Goal: Information Seeking & Learning: Understand process/instructions

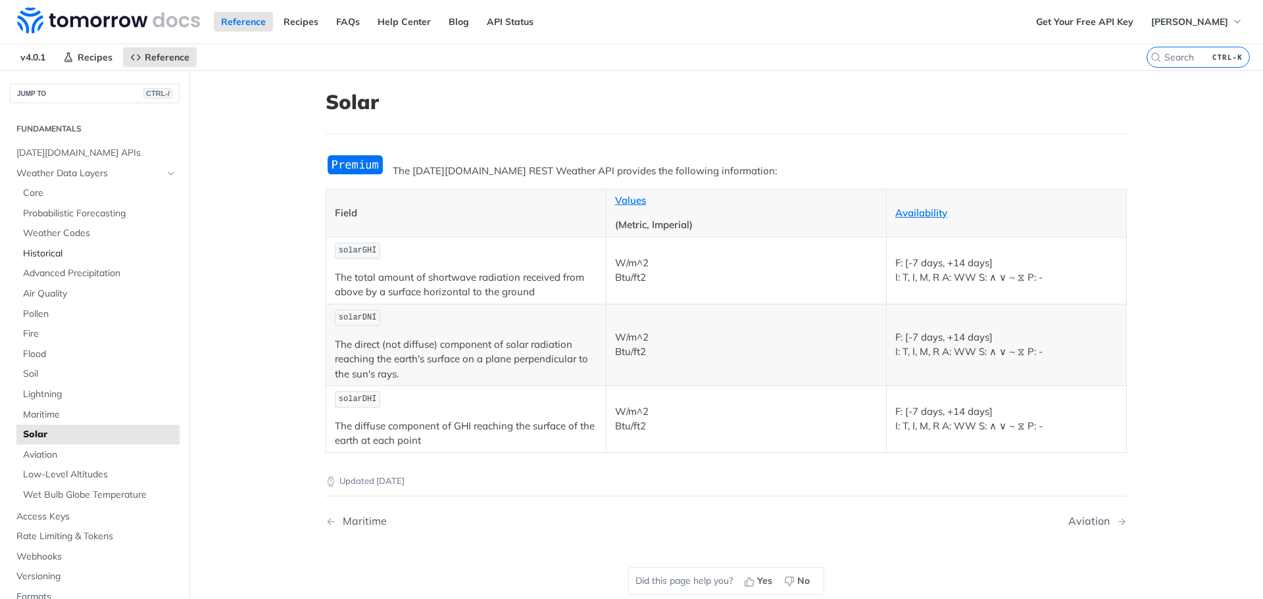
click at [59, 255] on span "Historical" at bounding box center [99, 253] width 153 height 13
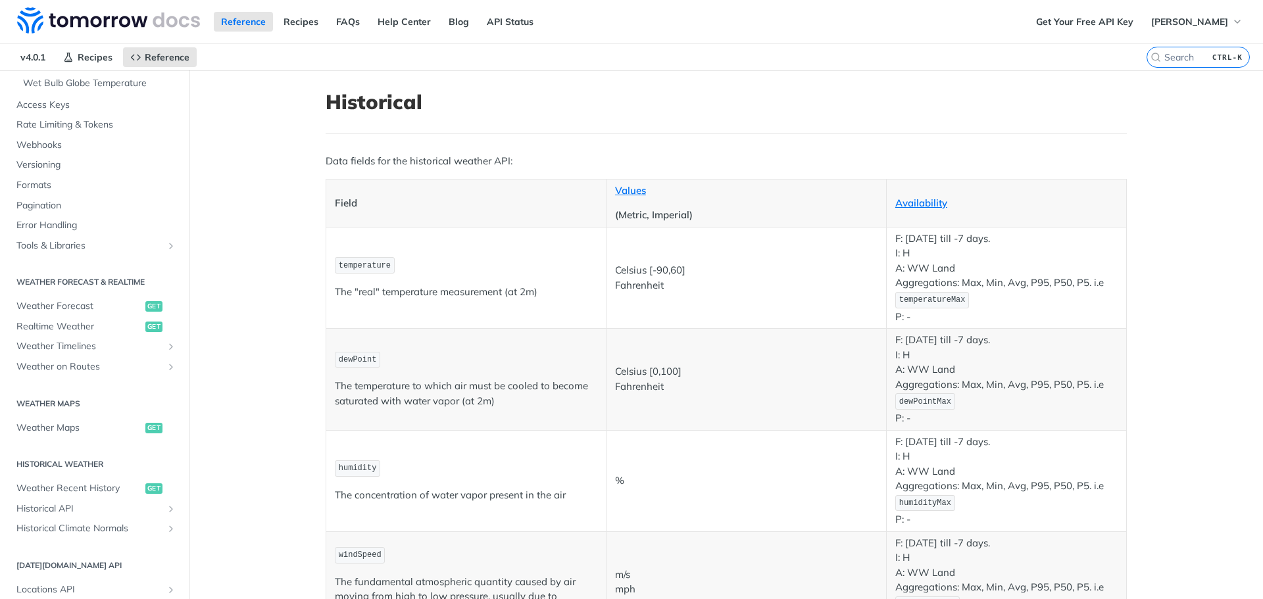
scroll to position [461, 0]
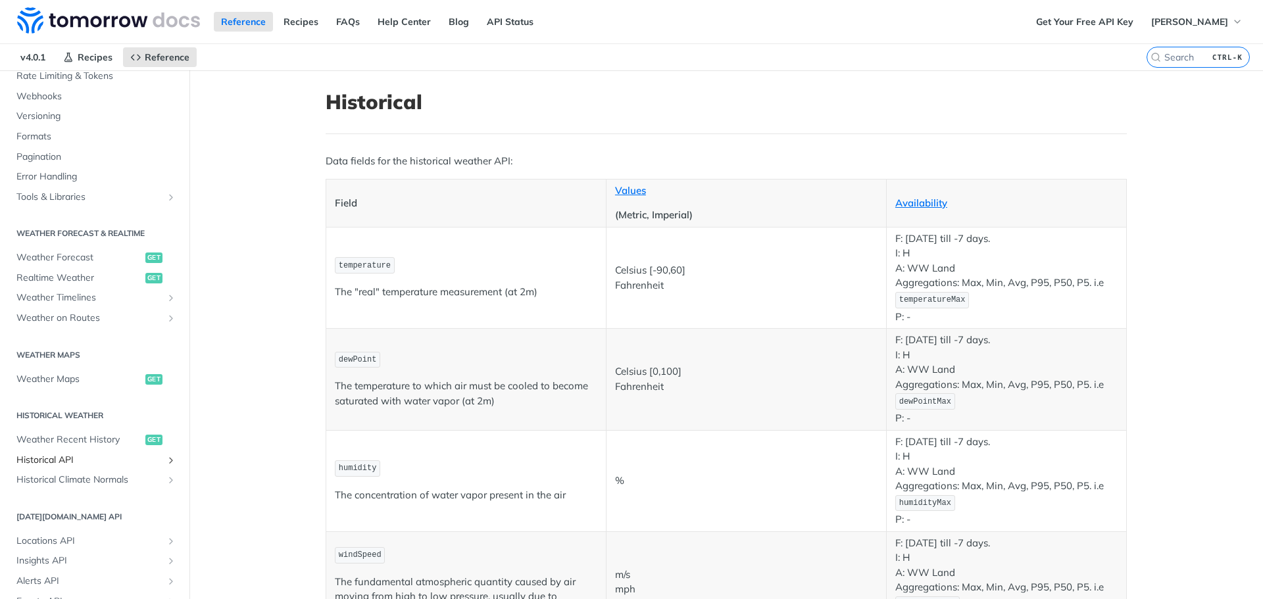
click at [103, 458] on span "Historical API" at bounding box center [89, 460] width 146 height 13
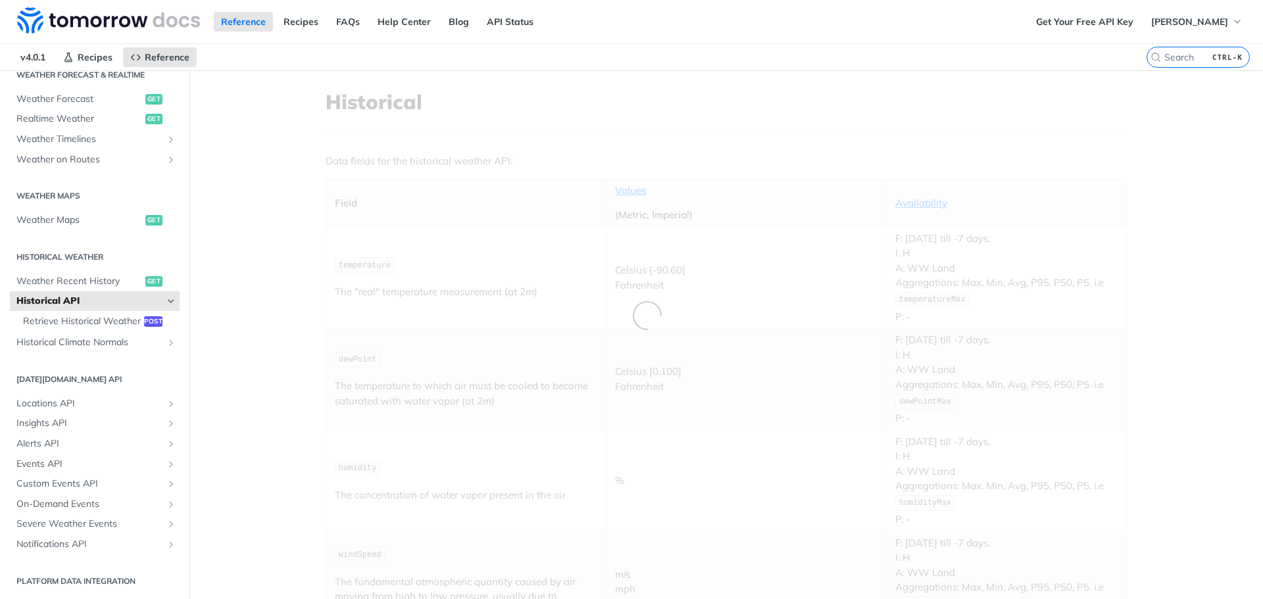
scroll to position [137, 0]
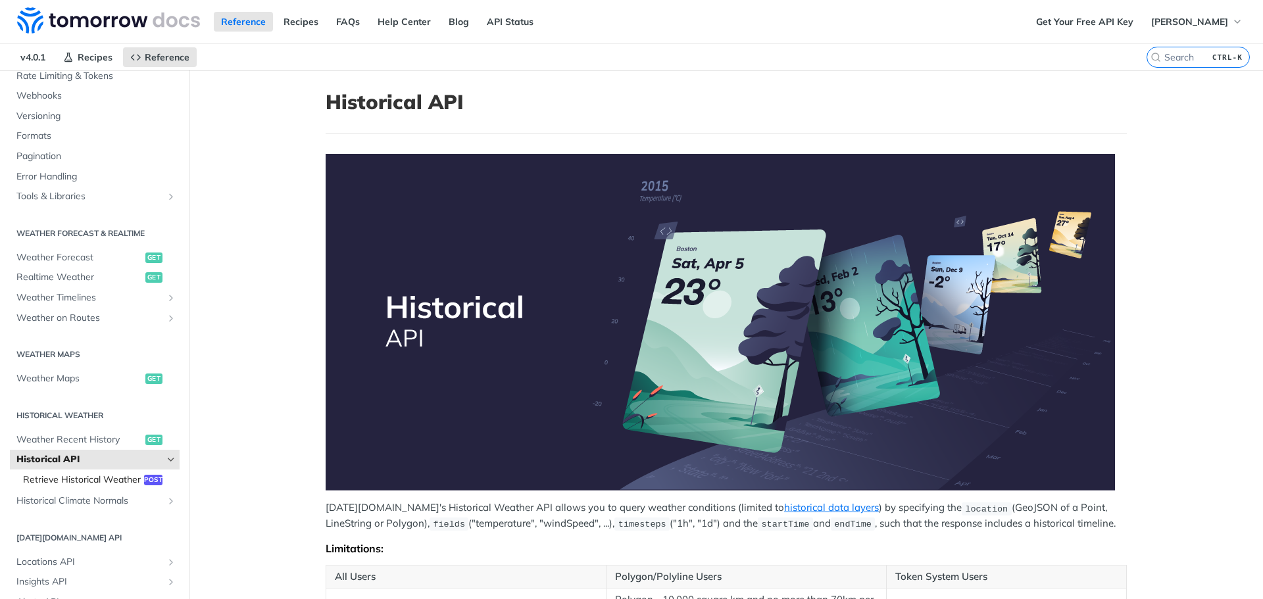
click at [110, 487] on span "Retrieve Historical Weather" at bounding box center [82, 480] width 118 height 13
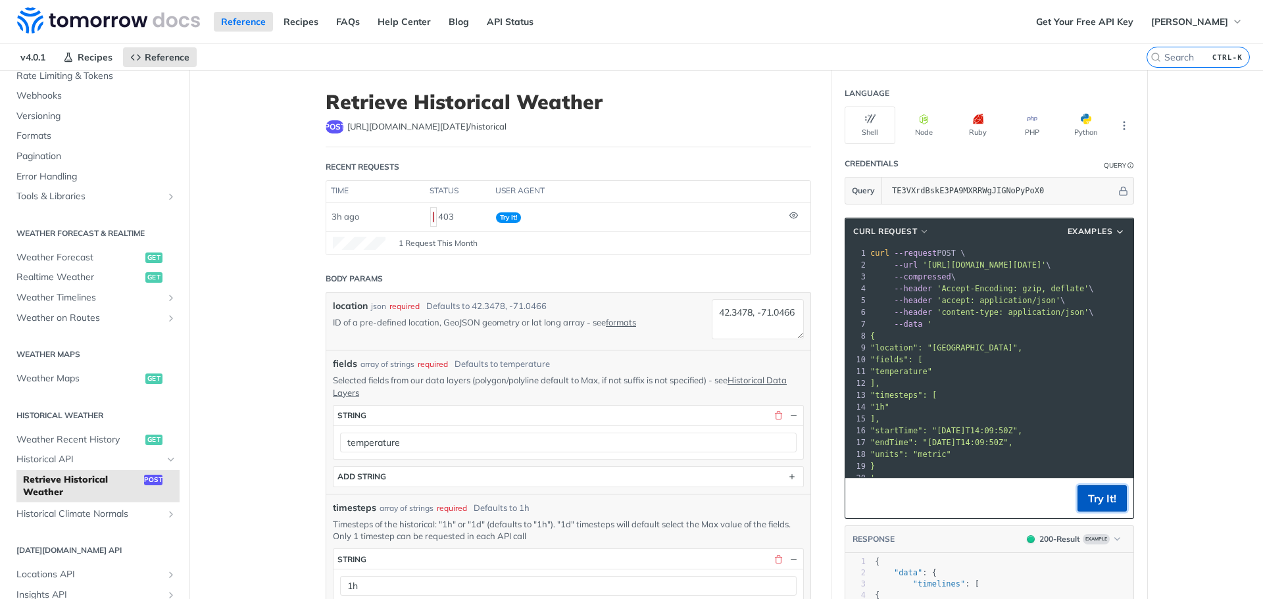
click at [1096, 505] on button "Try It!" at bounding box center [1102, 499] width 49 height 26
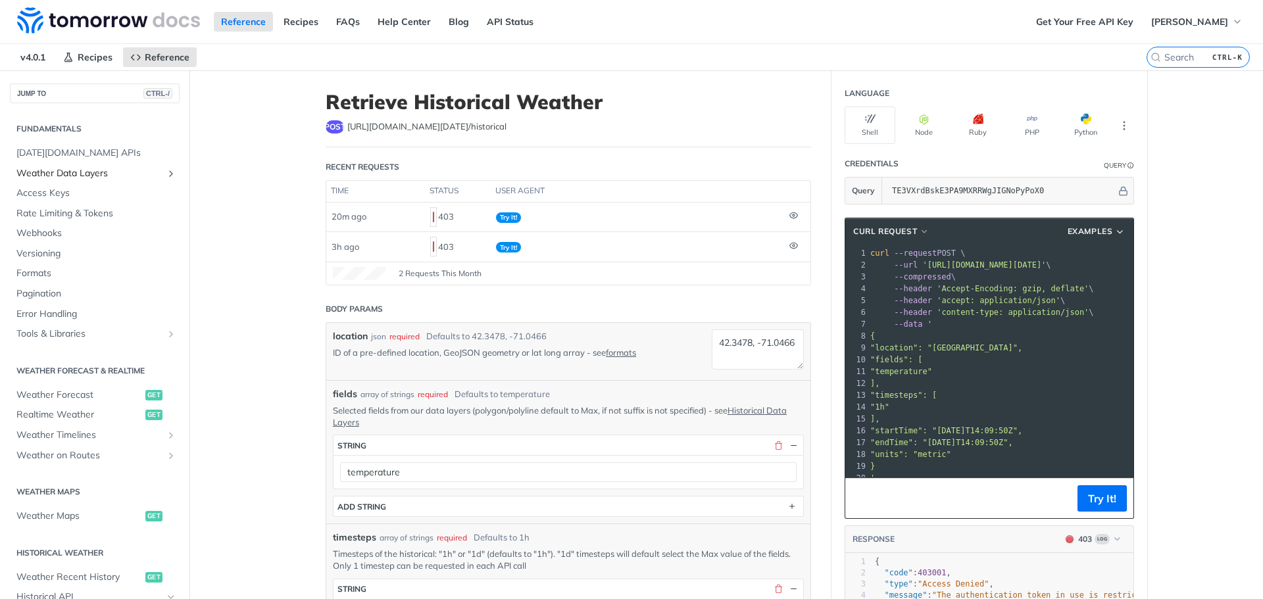
click at [91, 174] on span "Weather Data Layers" at bounding box center [89, 173] width 146 height 13
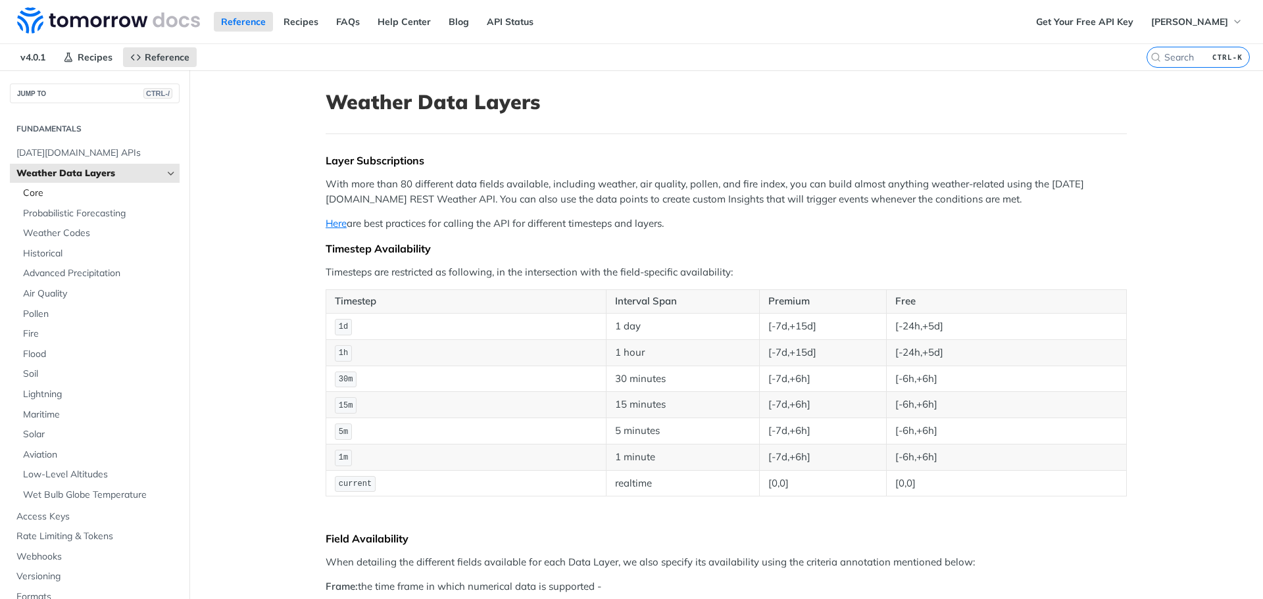
click at [39, 189] on span "Core" at bounding box center [99, 193] width 153 height 13
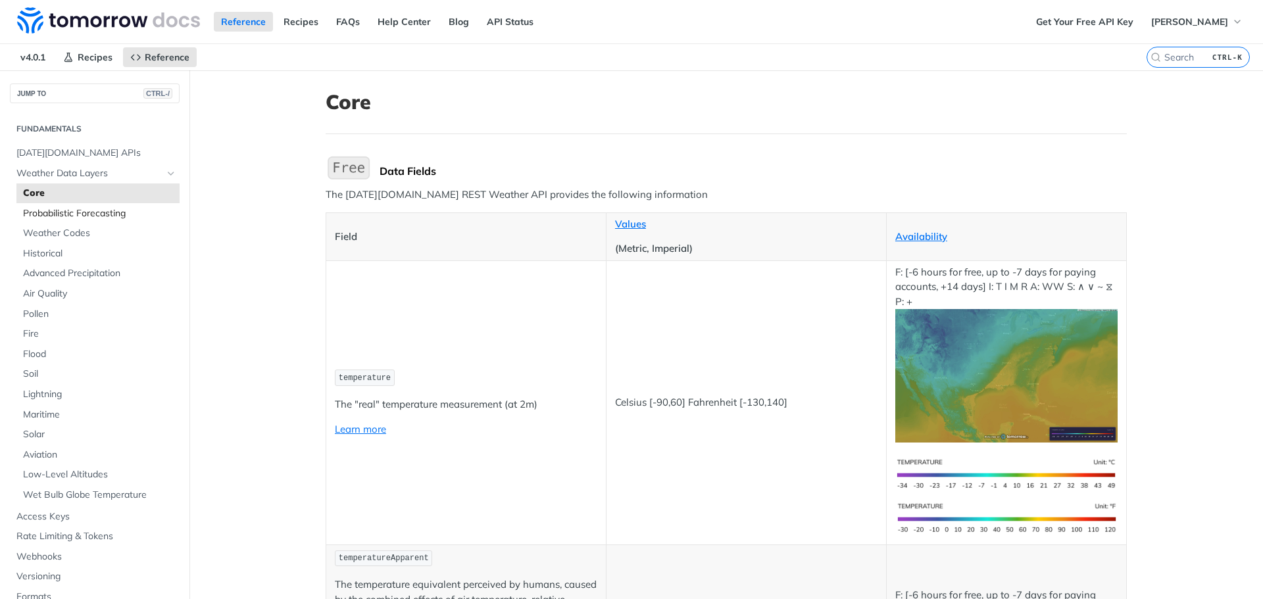
click at [91, 214] on span "Probabilistic Forecasting" at bounding box center [99, 213] width 153 height 13
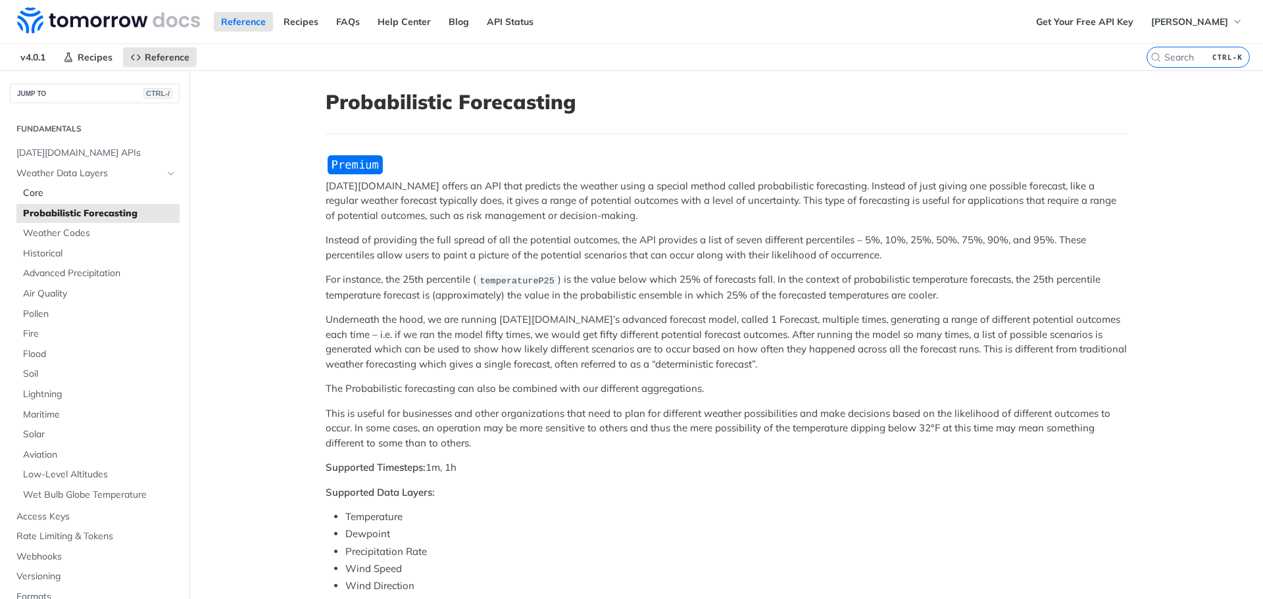
click at [51, 195] on span "Core" at bounding box center [99, 193] width 153 height 13
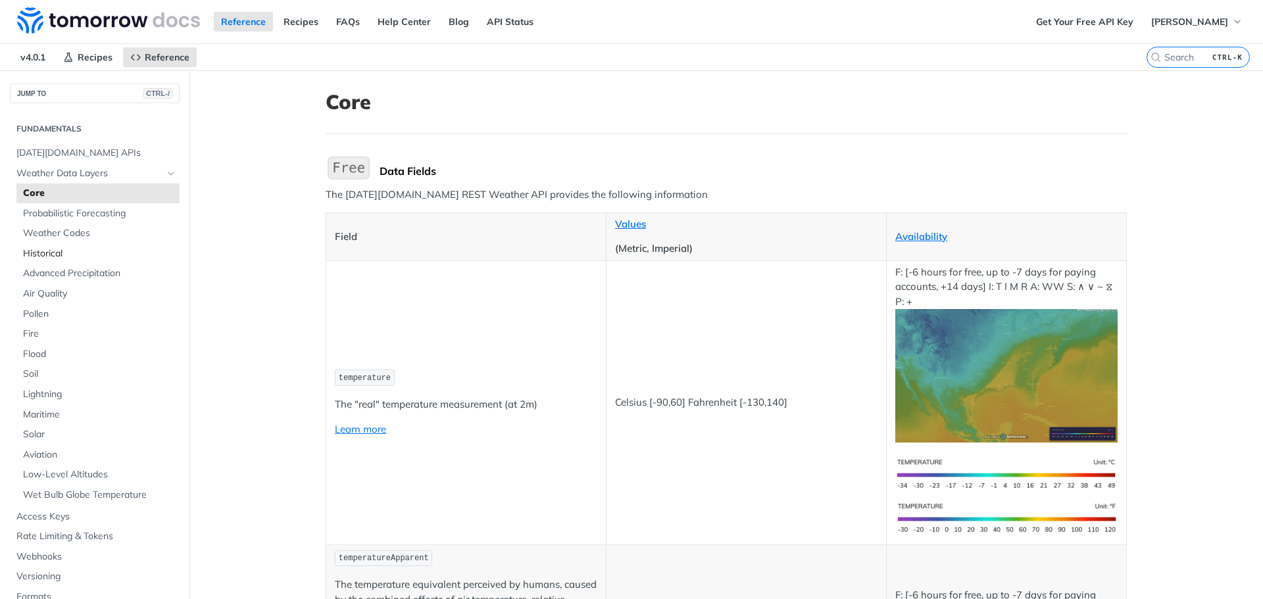
click at [80, 255] on span "Historical" at bounding box center [99, 253] width 153 height 13
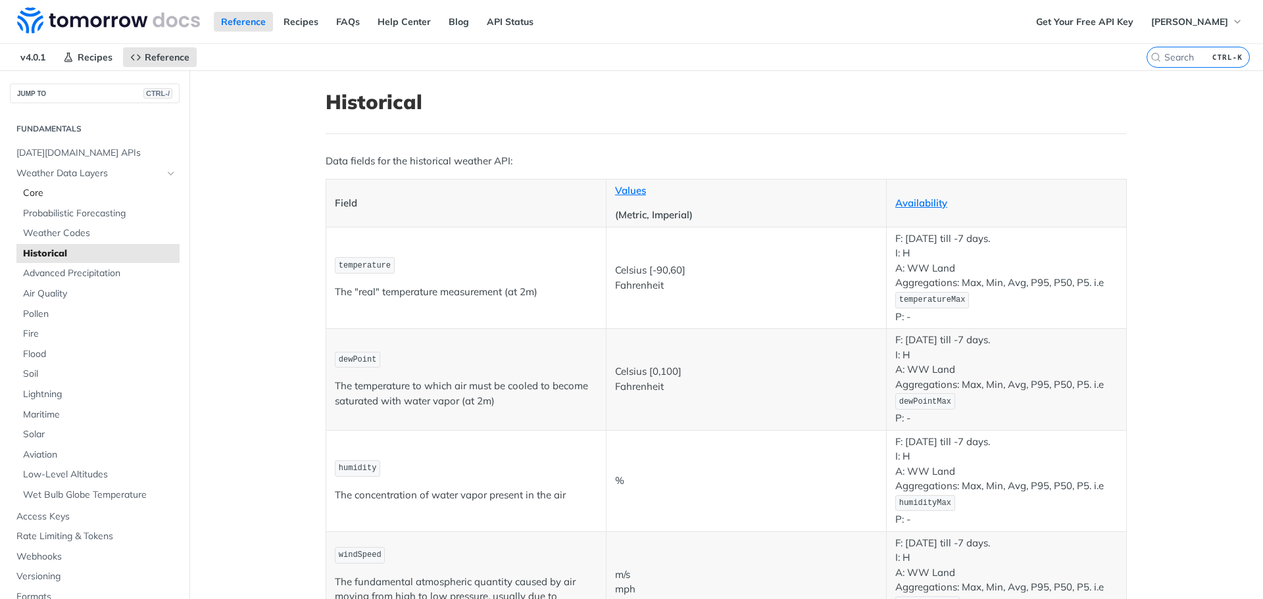
click at [45, 190] on span "Core" at bounding box center [99, 193] width 153 height 13
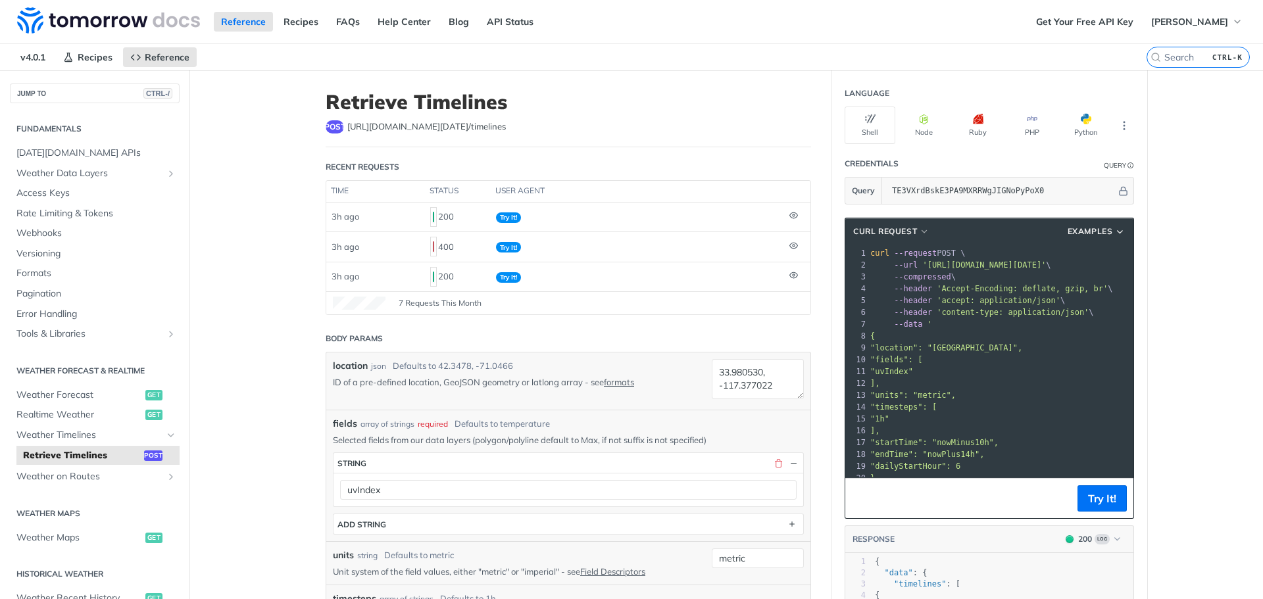
scroll to position [268, 0]
